Goal: Information Seeking & Learning: Learn about a topic

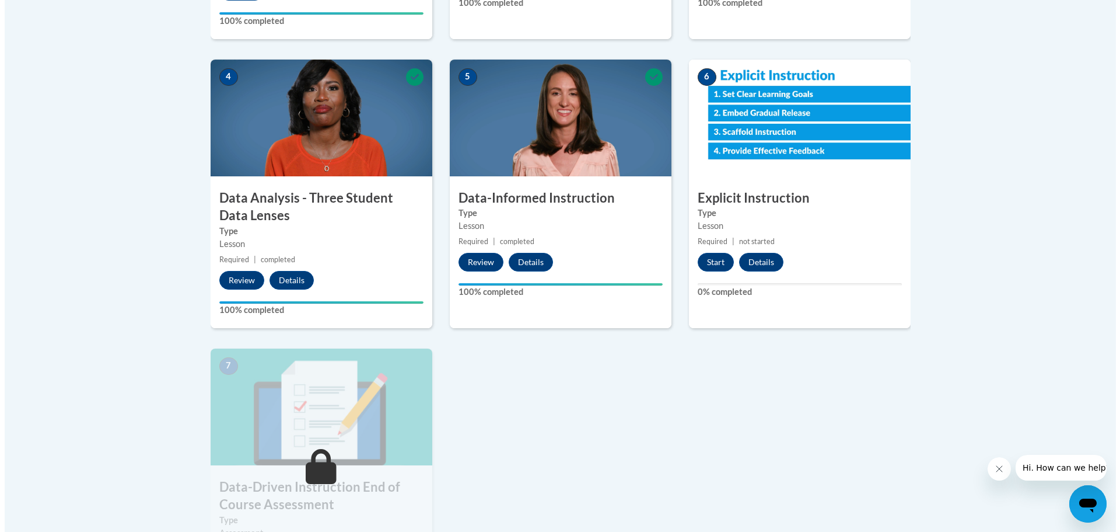
scroll to position [642, 0]
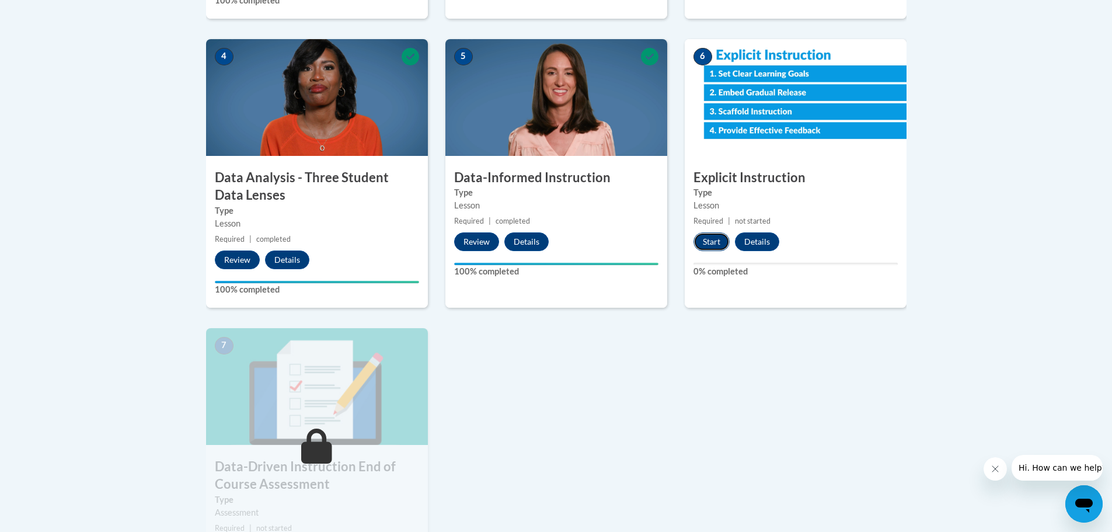
click at [707, 241] on button "Start" at bounding box center [711, 241] width 36 height 19
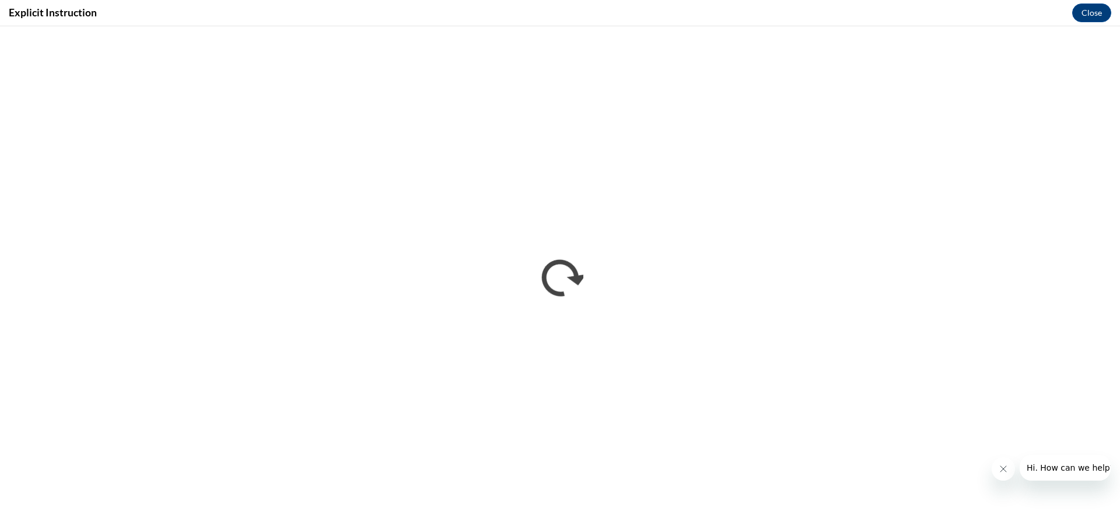
scroll to position [0, 0]
